Goal: Information Seeking & Learning: Learn about a topic

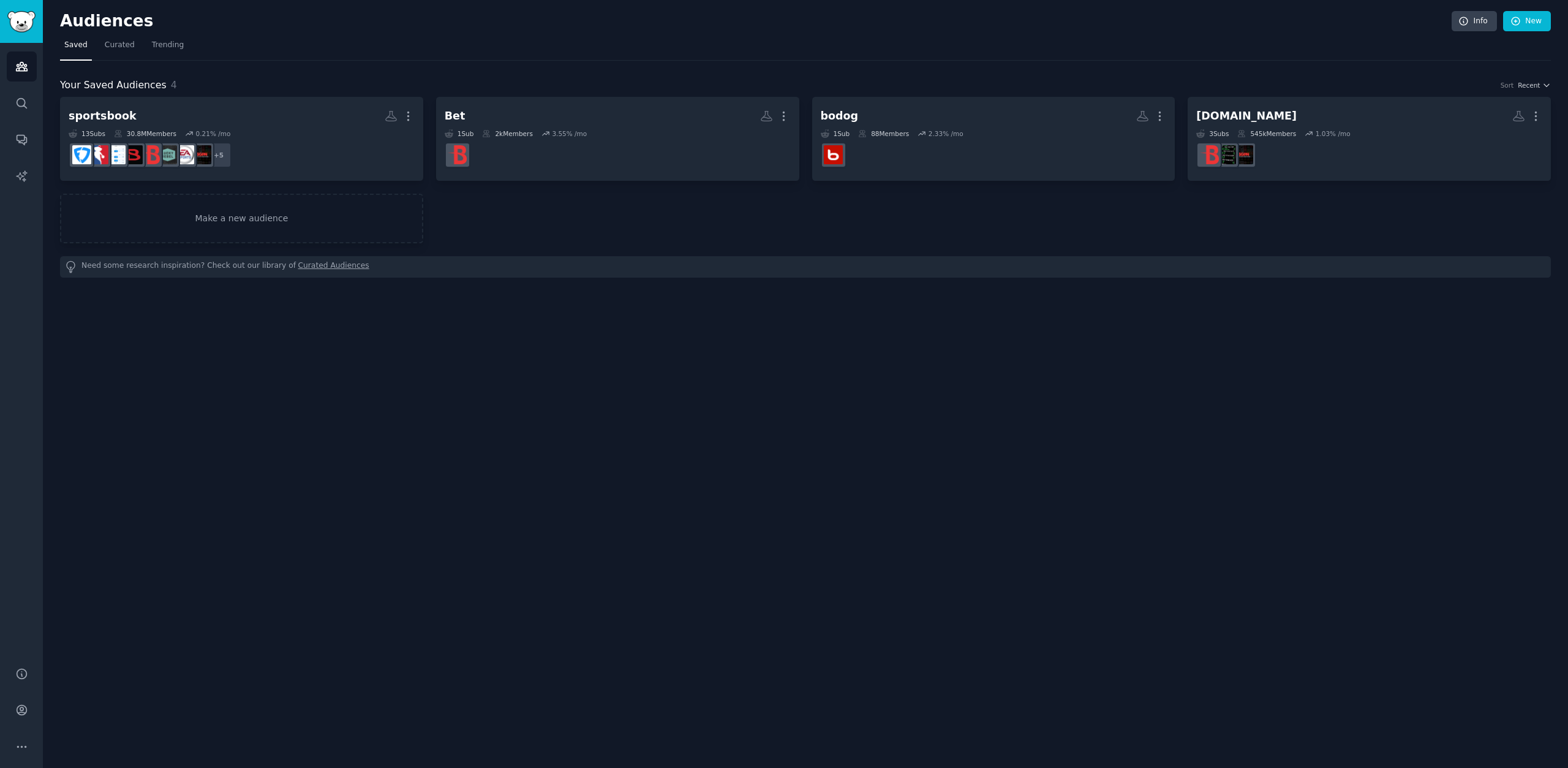
click at [374, 66] on div "Your Saved Audiences 4 Sort Recent sportsbook More 13 Sub s 30.8M Members 0.21 …" at bounding box center [805, 168] width 1491 height 217
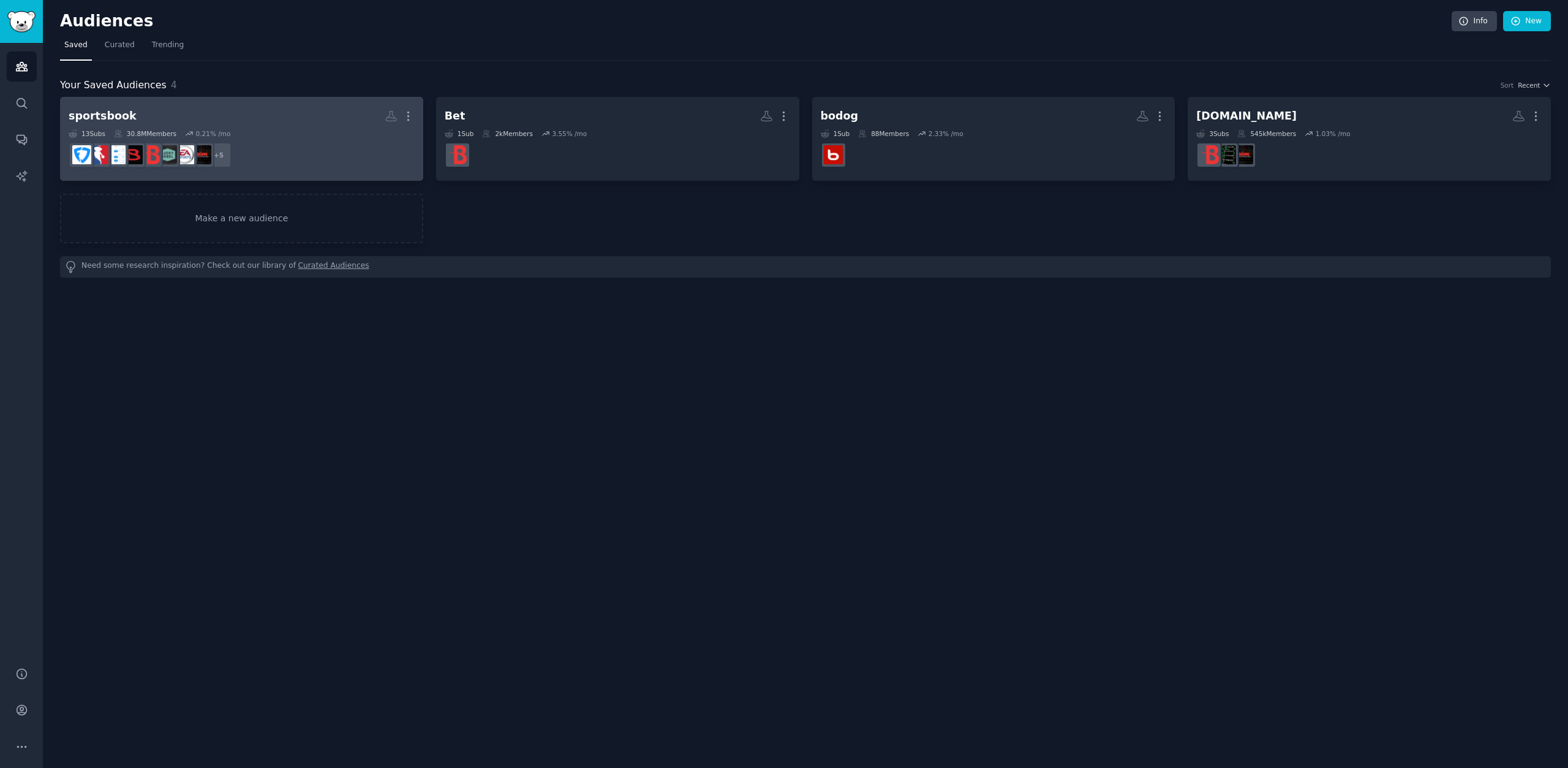
click at [169, 117] on h2 "sportsbook More" at bounding box center [241, 116] width 346 height 22
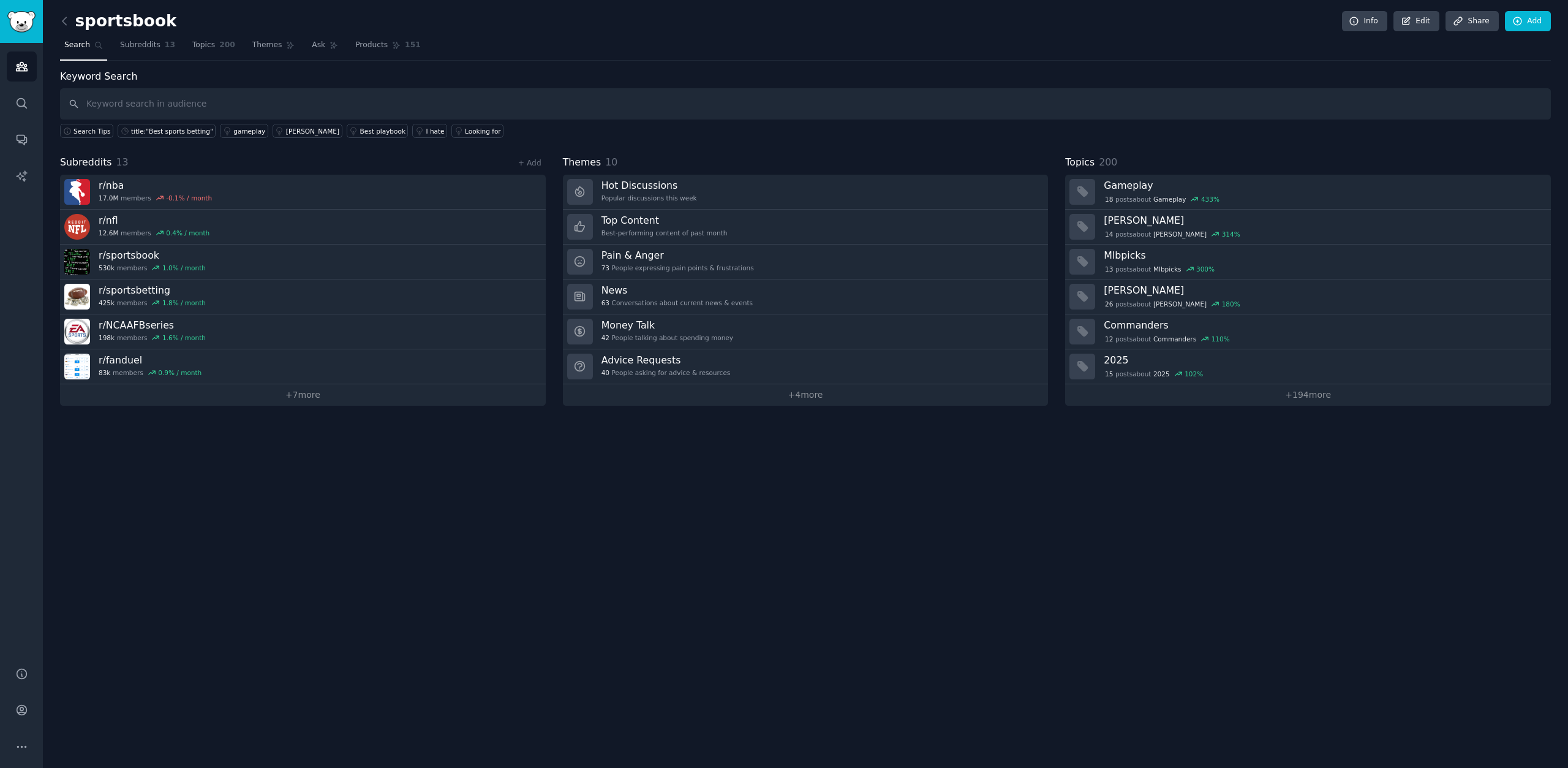
click at [198, 162] on div "Subreddits 13 + Add" at bounding box center [303, 163] width 485 height 15
click at [267, 403] on link "+ 7 more" at bounding box center [303, 395] width 485 height 22
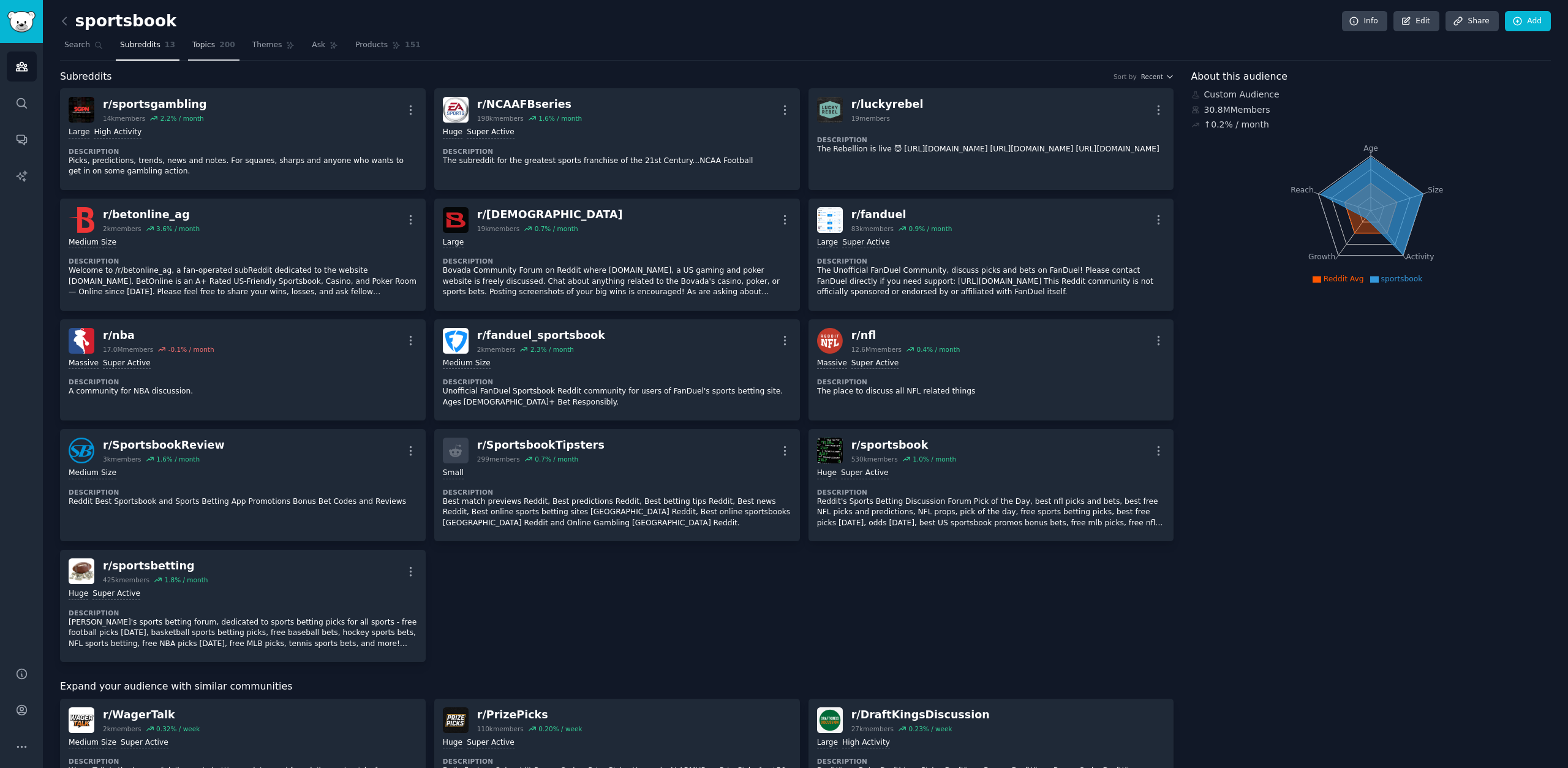
click at [192, 41] on span "Topics" at bounding box center [203, 46] width 22 height 11
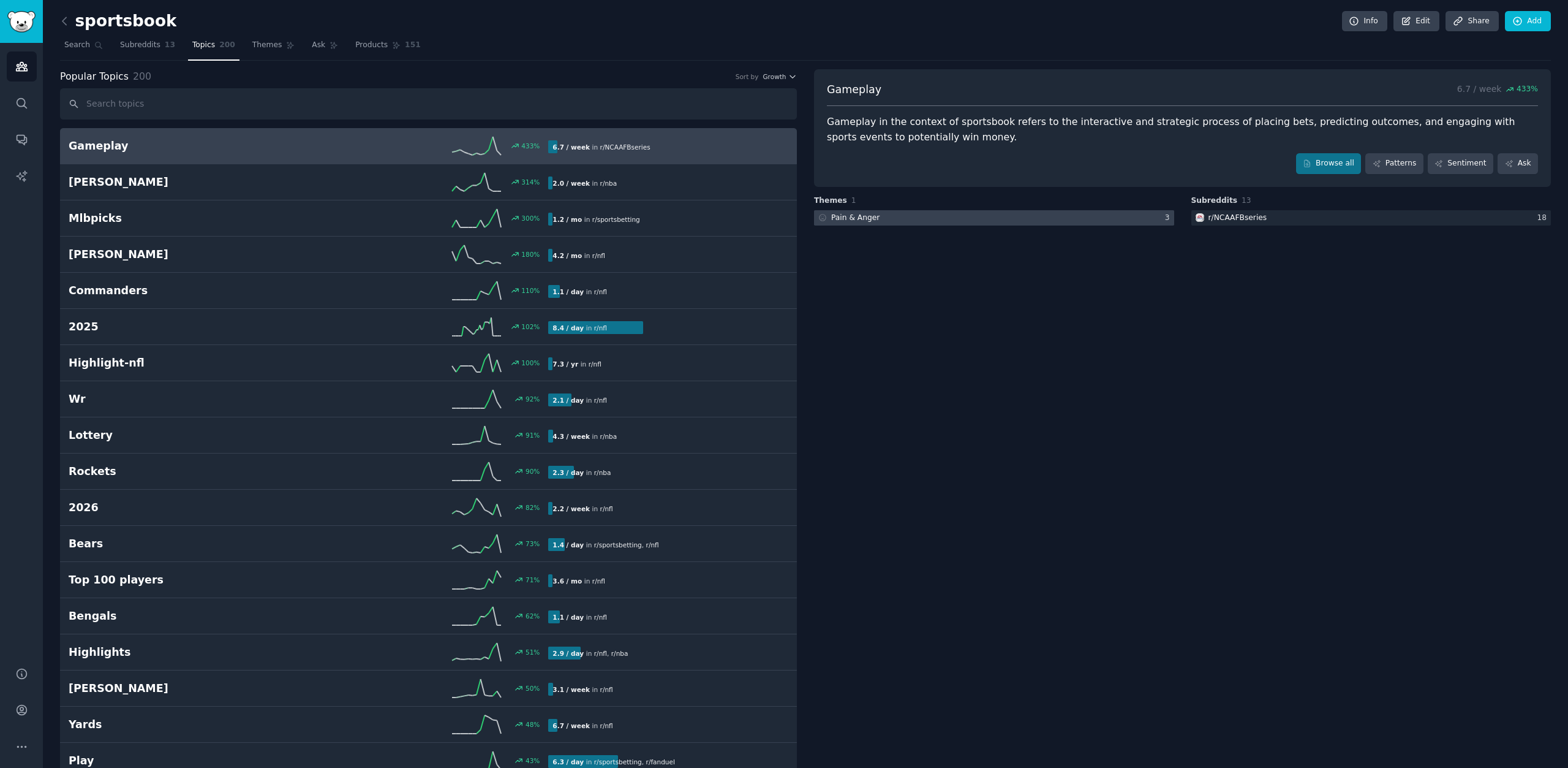
click at [876, 220] on div at bounding box center [993, 218] width 360 height 15
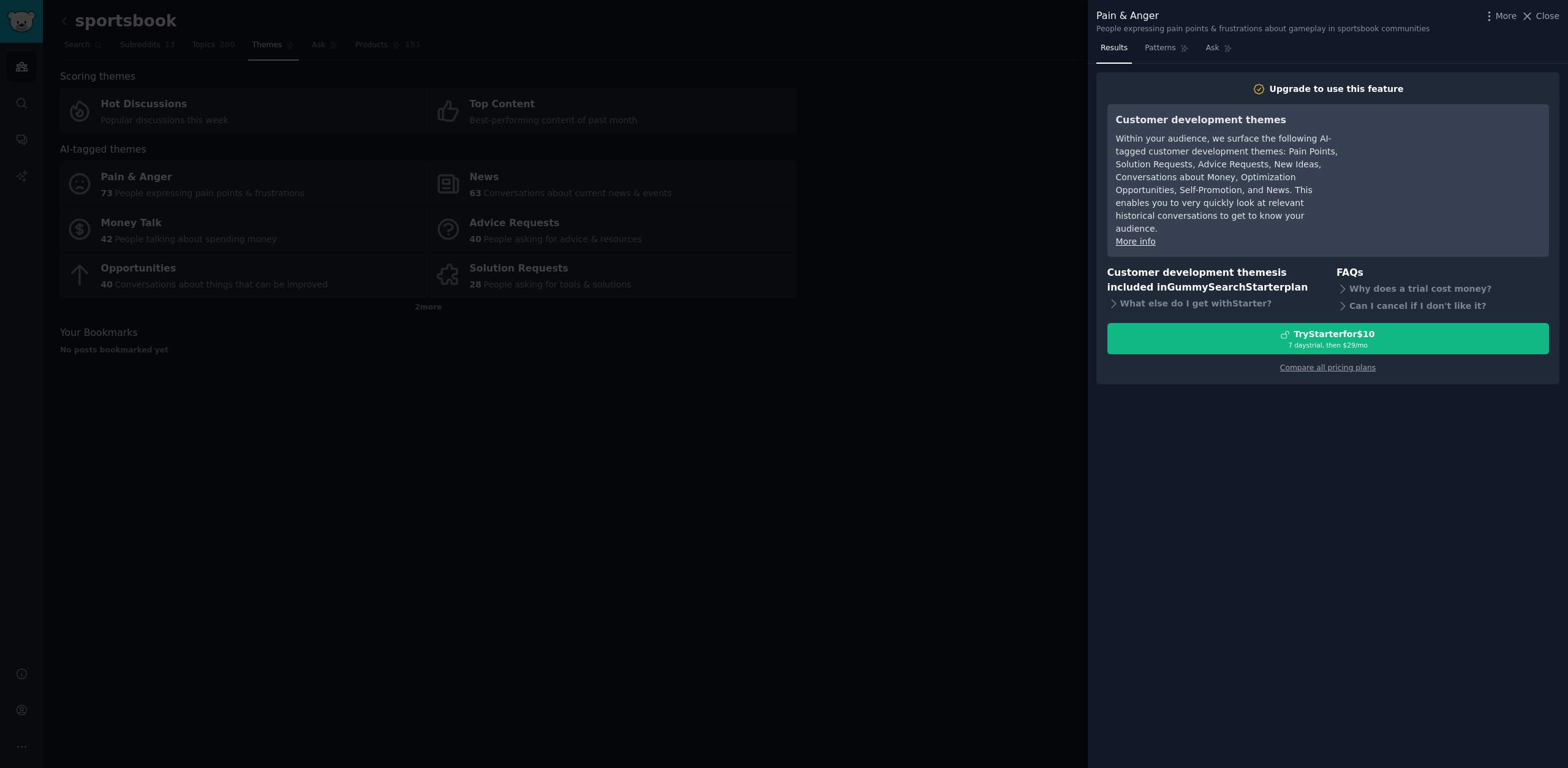
click at [972, 242] on div at bounding box center [784, 384] width 1568 height 768
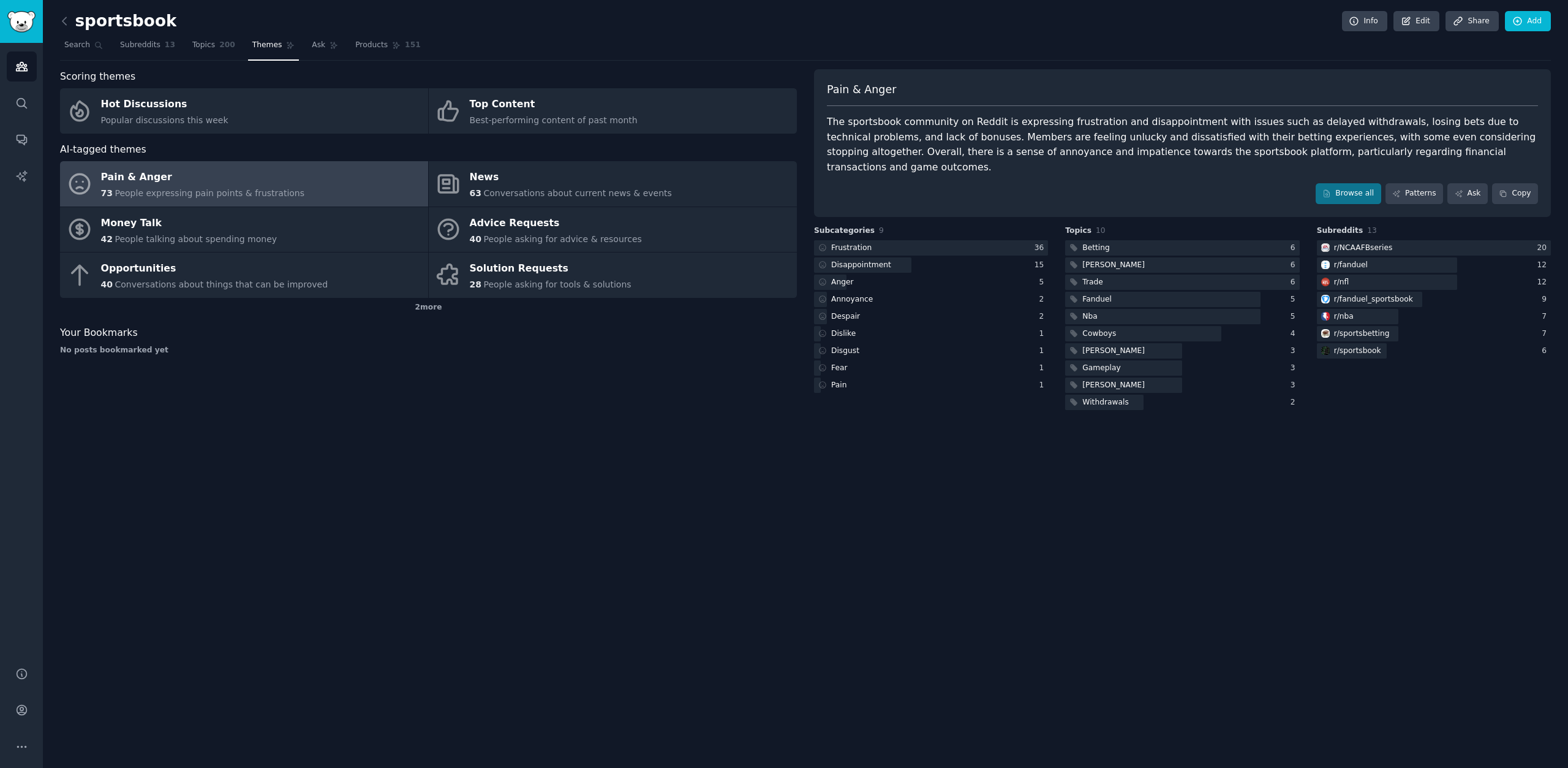
click at [892, 157] on div "The sportsbook community on Reddit is expressing frustration and disappointment…" at bounding box center [1183, 145] width 711 height 60
click at [1354, 184] on link "Browse all" at bounding box center [1348, 194] width 65 height 21
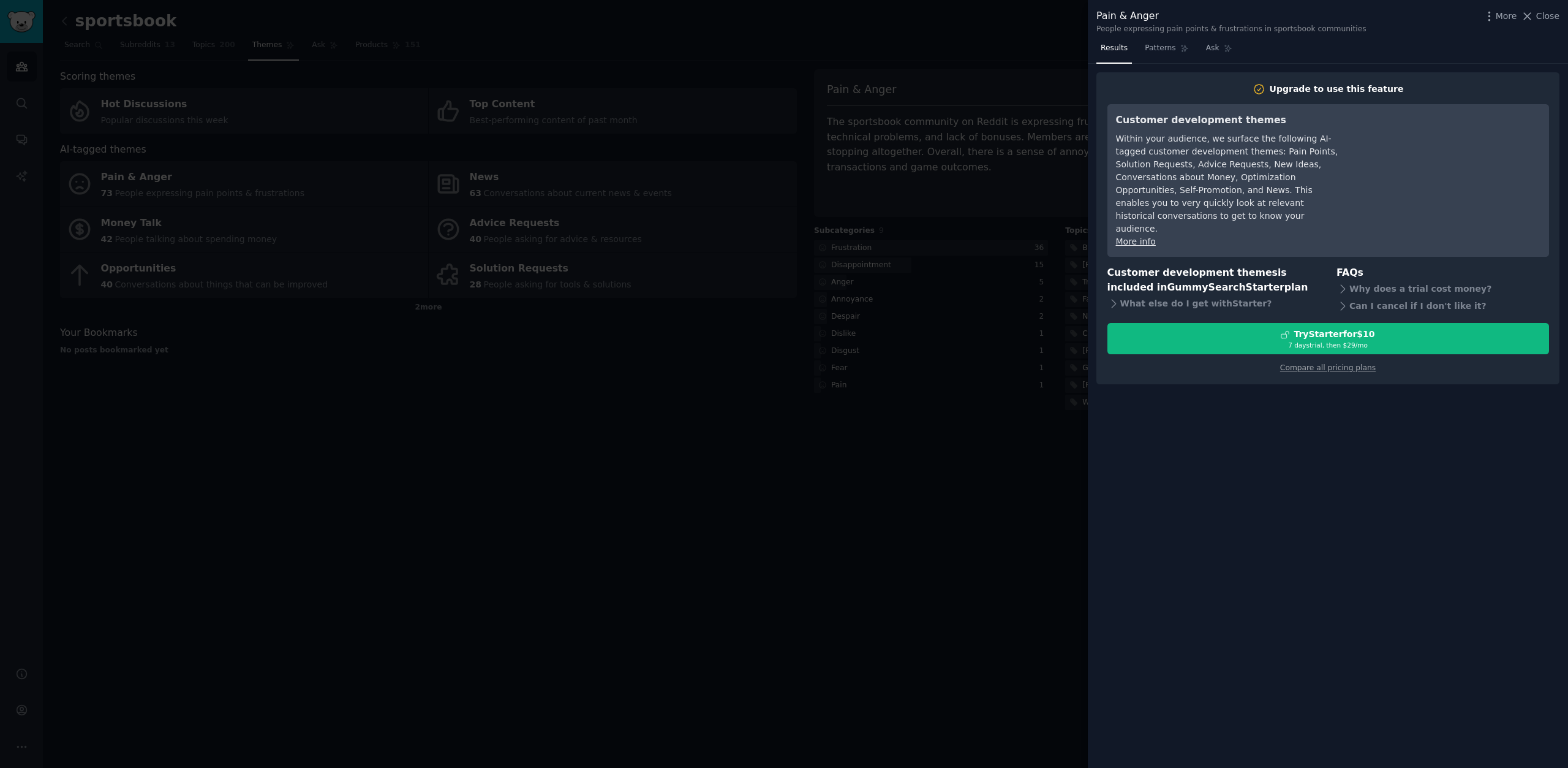
click at [799, 367] on div at bounding box center [784, 384] width 1568 height 768
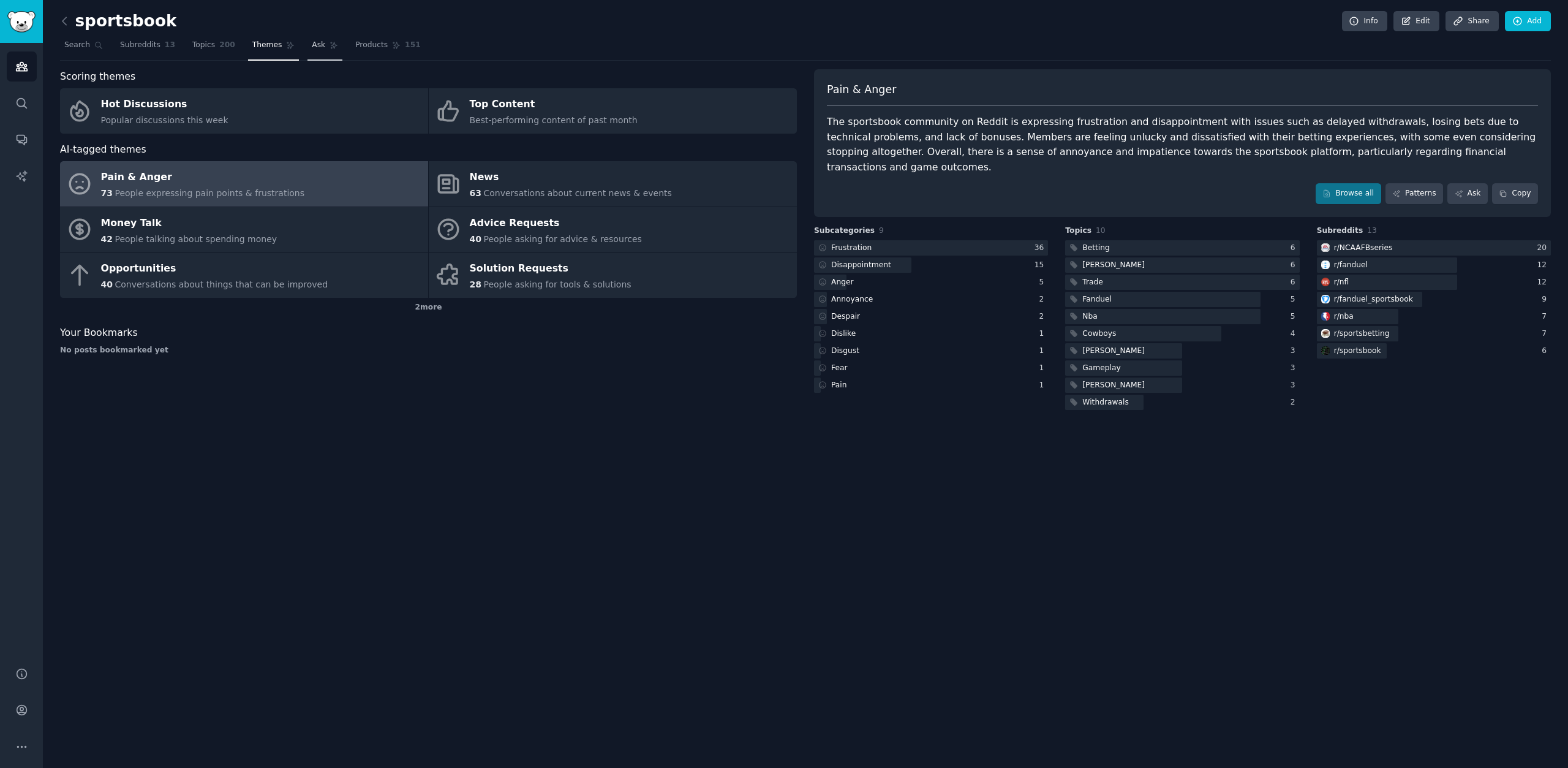
click at [325, 55] on link "Ask" at bounding box center [325, 48] width 35 height 25
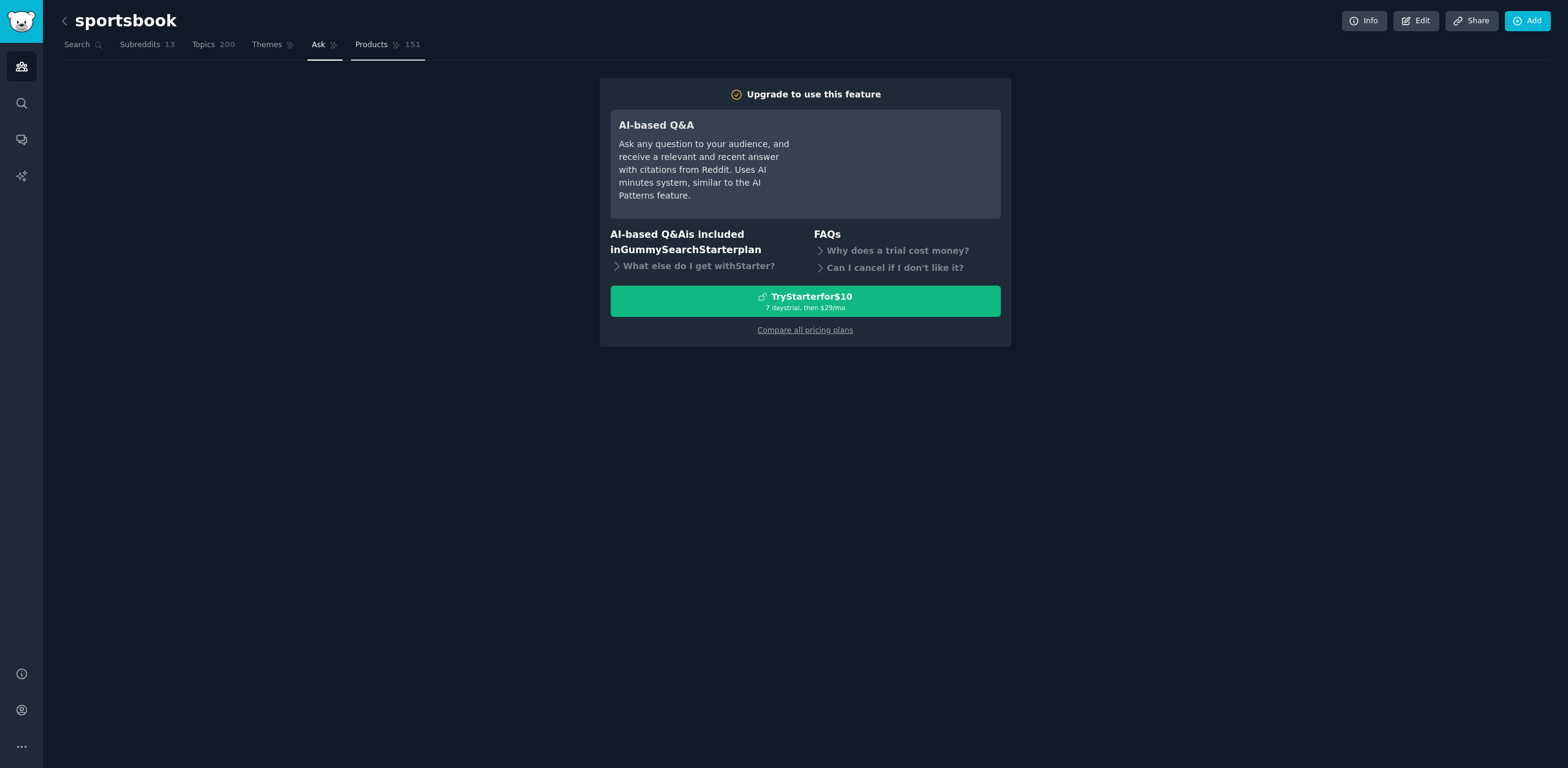
click at [355, 42] on span "Products" at bounding box center [371, 46] width 32 height 11
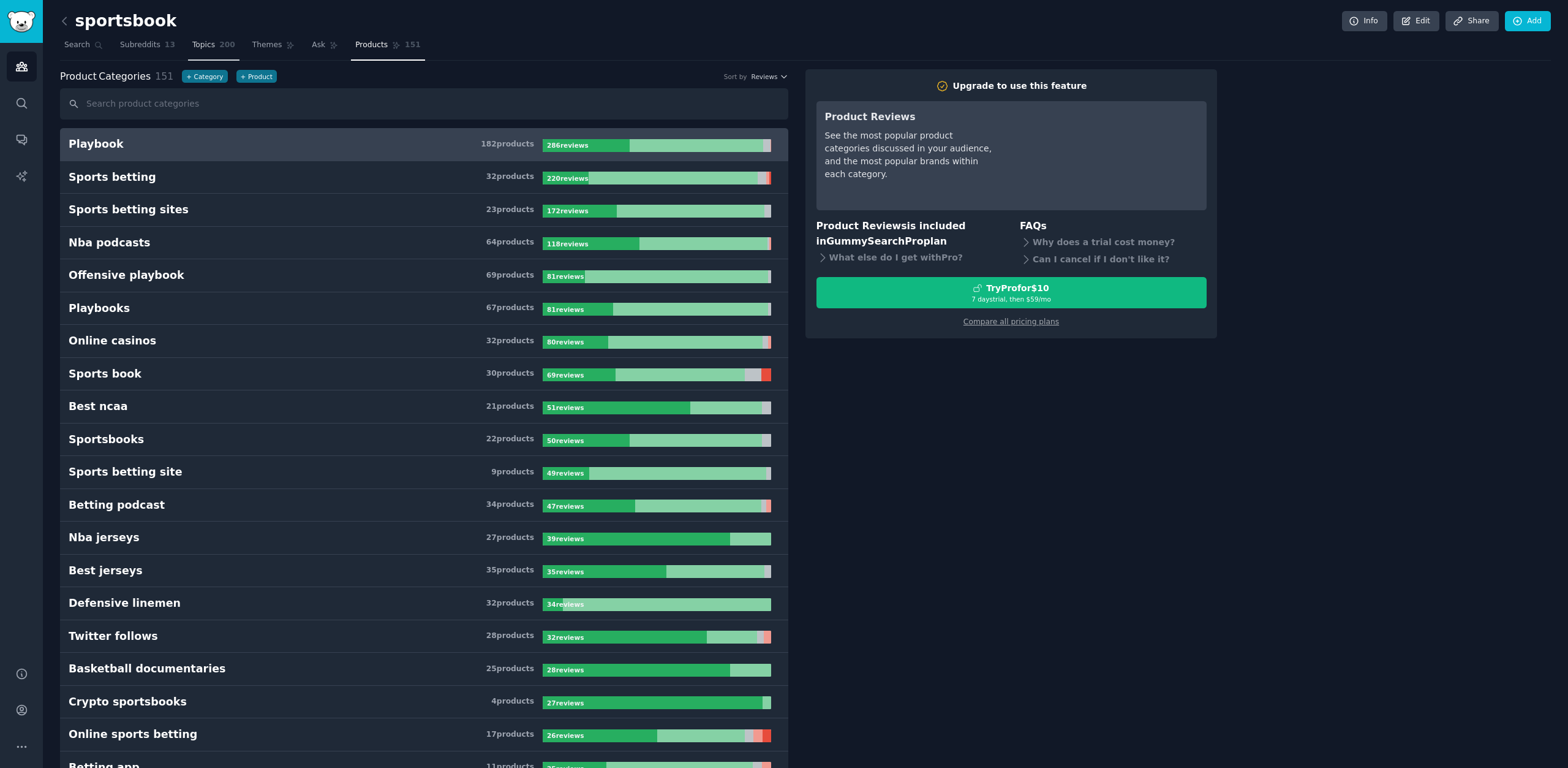
click at [221, 53] on link "Topics 200" at bounding box center [213, 48] width 51 height 25
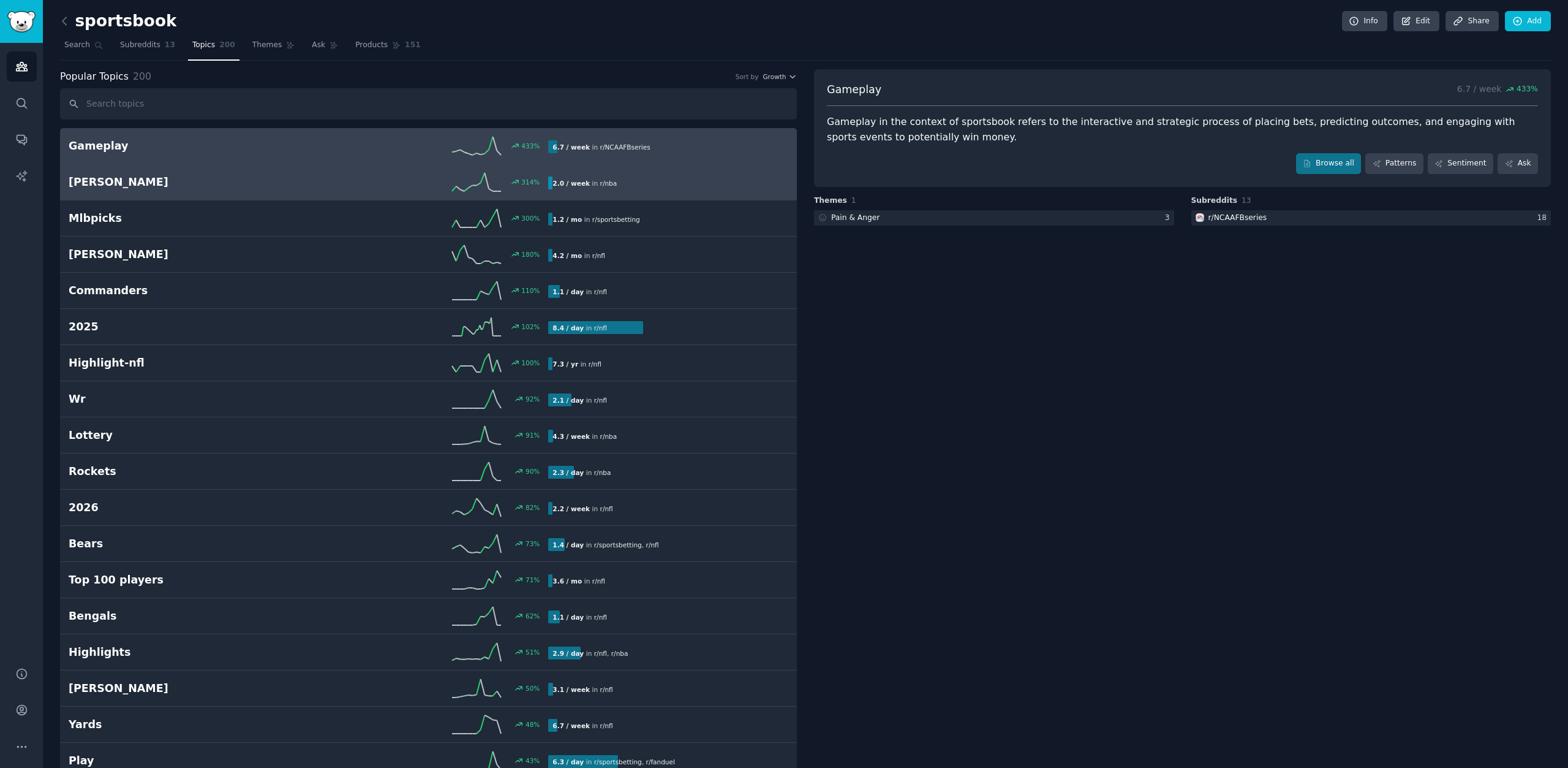
click at [234, 188] on h2 "[PERSON_NAME]" at bounding box center [189, 183] width 240 height 15
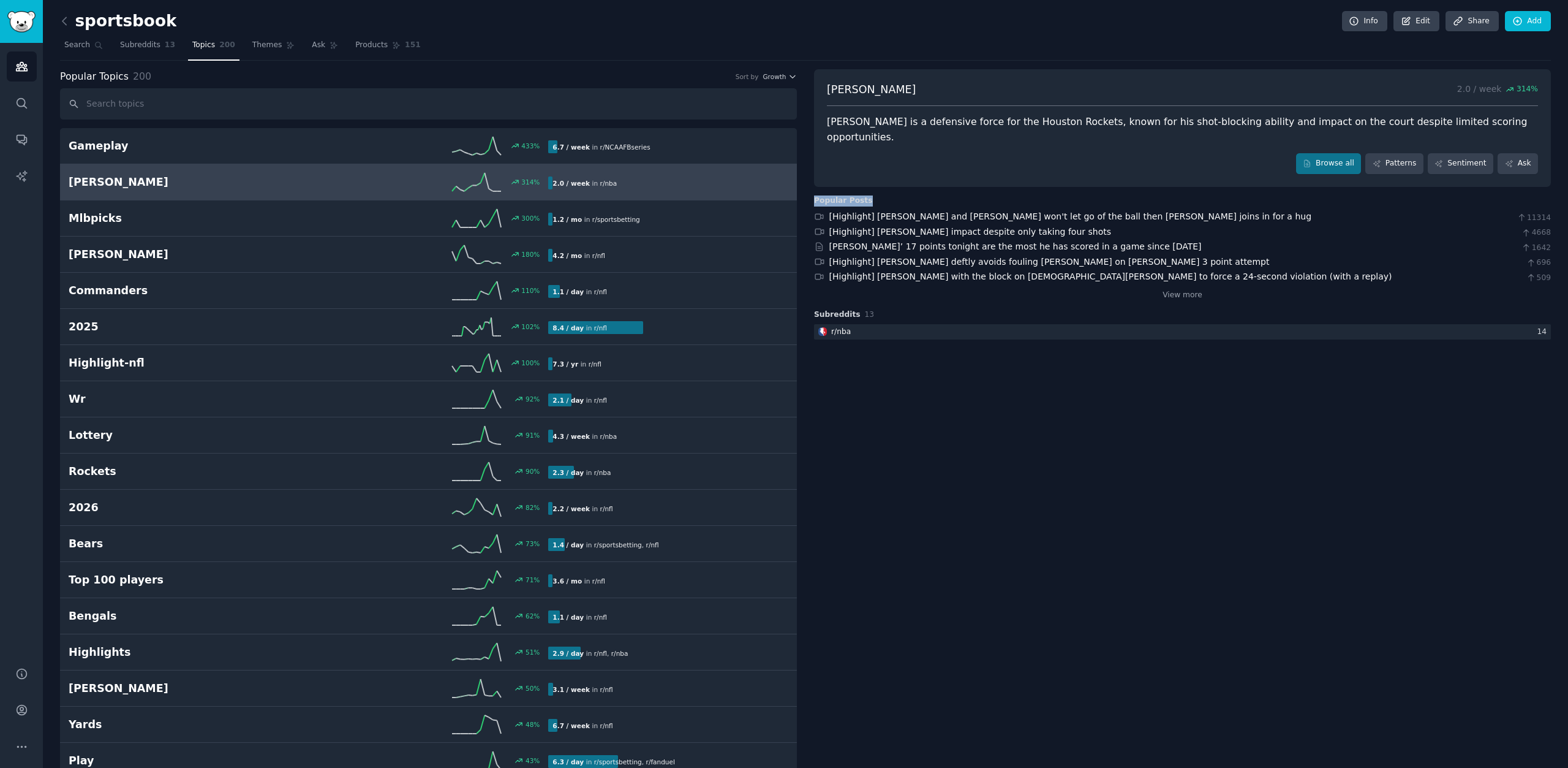
drag, startPoint x: 865, startPoint y: 187, endPoint x: 810, endPoint y: 185, distance: 55.0
